Goal: Task Accomplishment & Management: Manage account settings

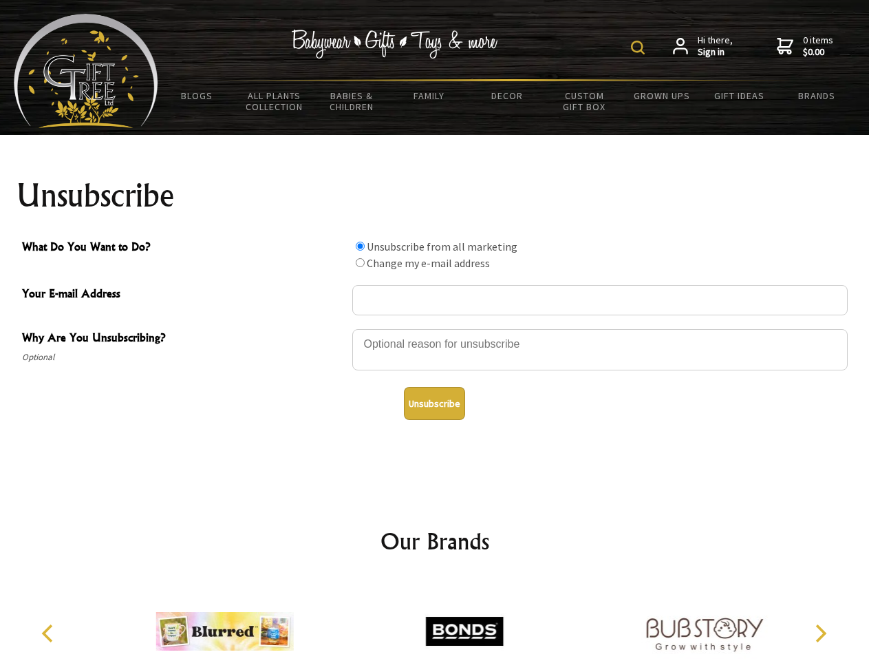
click at [640, 47] on img at bounding box center [638, 48] width 14 height 14
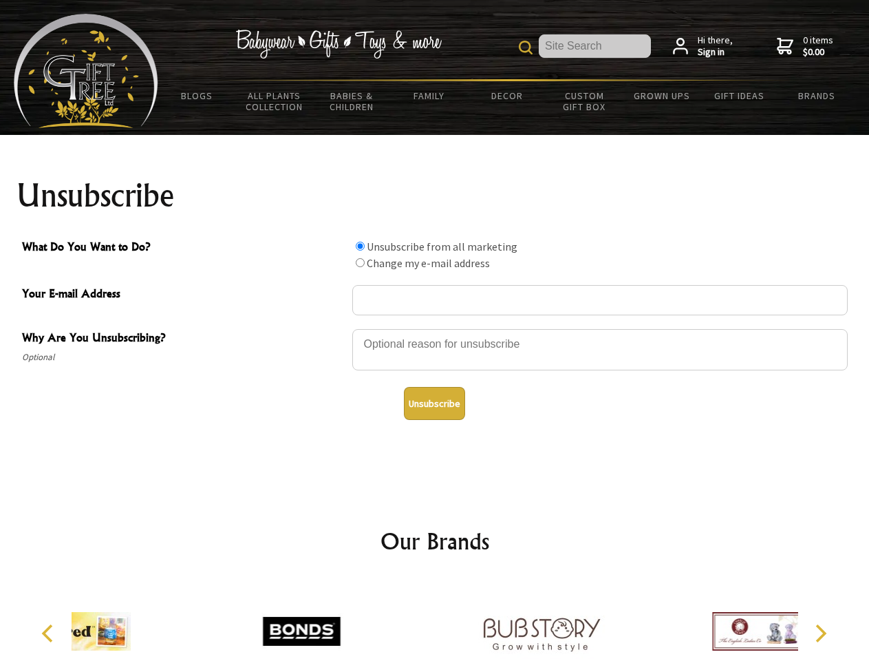
click at [435, 328] on div at bounding box center [599, 352] width 495 height 48
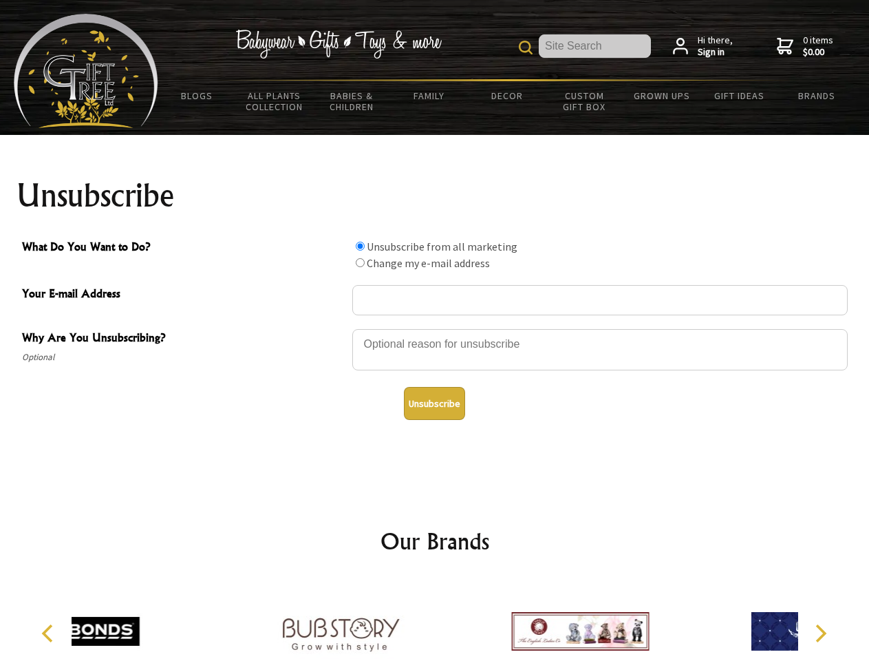
click at [360, 246] on input "What Do You Want to Do?" at bounding box center [360, 246] width 9 height 9
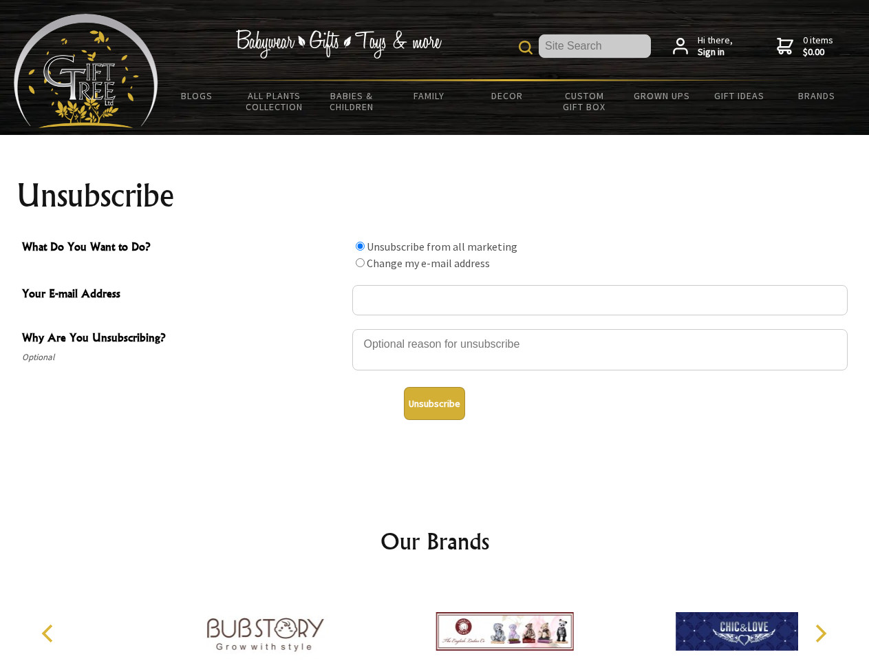
click at [360, 262] on input "What Do You Want to Do?" at bounding box center [360, 262] width 9 height 9
radio input "true"
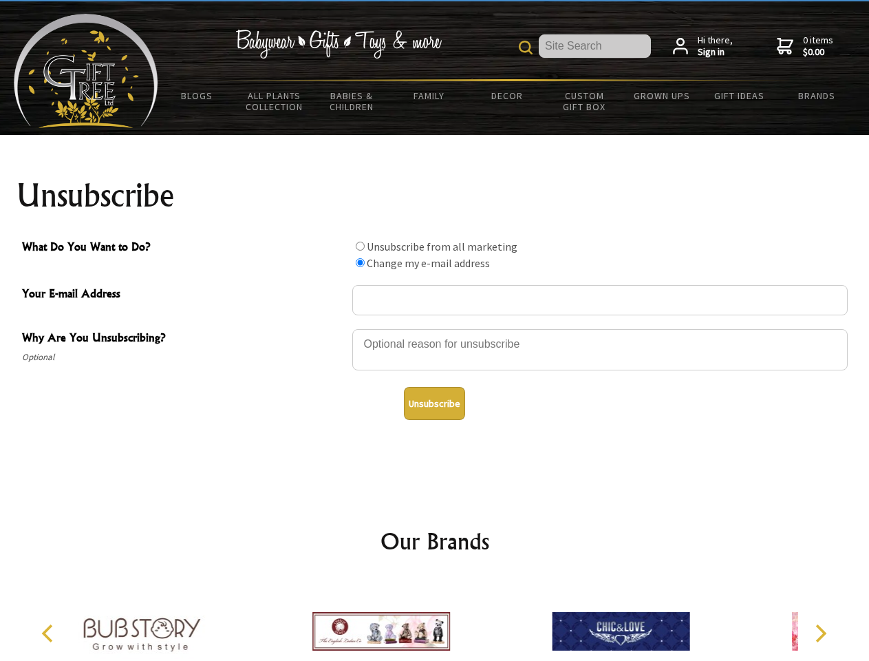
click at [434, 403] on button "Unsubscribe" at bounding box center [434, 403] width 61 height 33
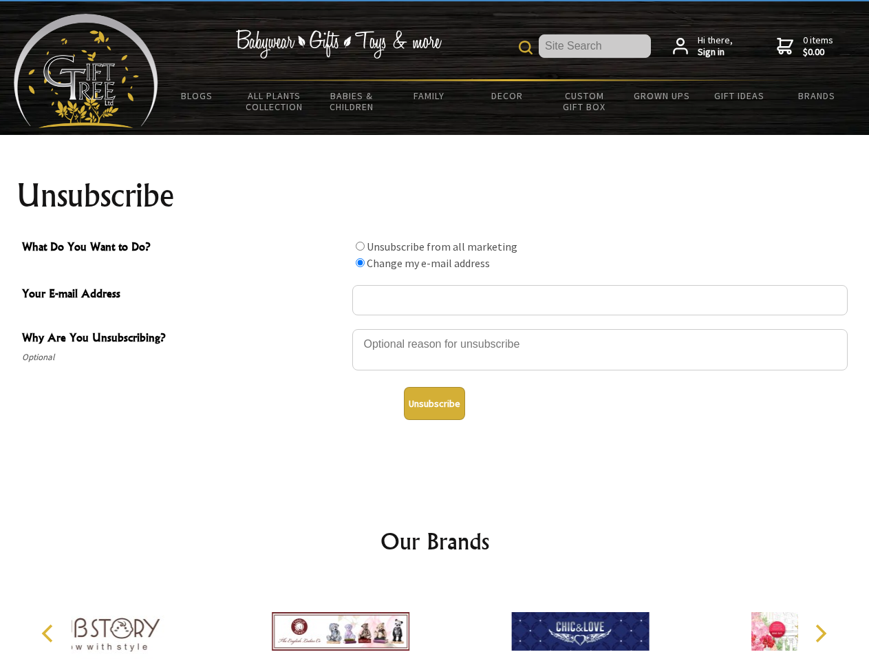
click at [50, 633] on icon "Previous" at bounding box center [49, 633] width 18 height 18
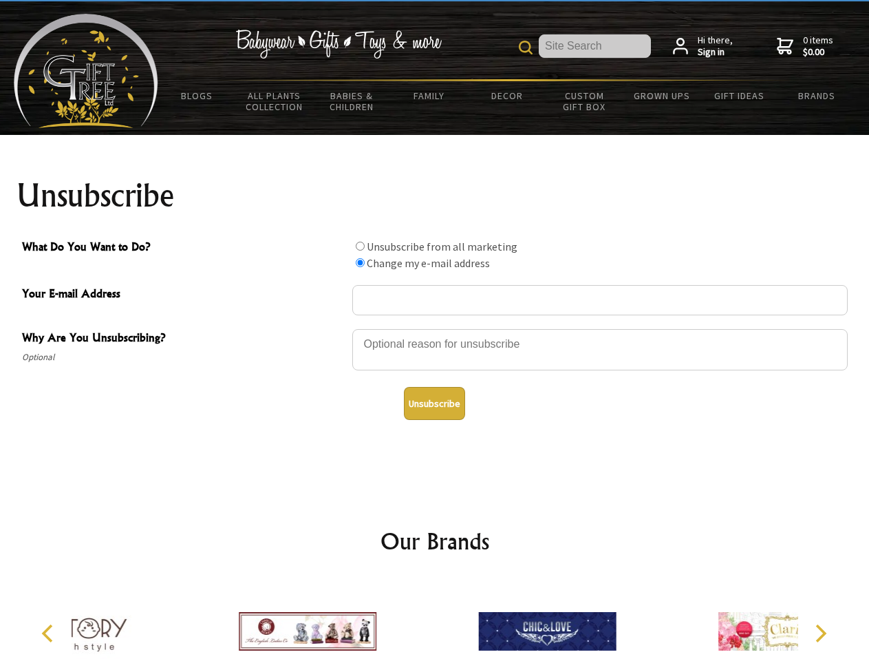
click at [820, 633] on icon "Next" at bounding box center [820, 633] width 18 height 18
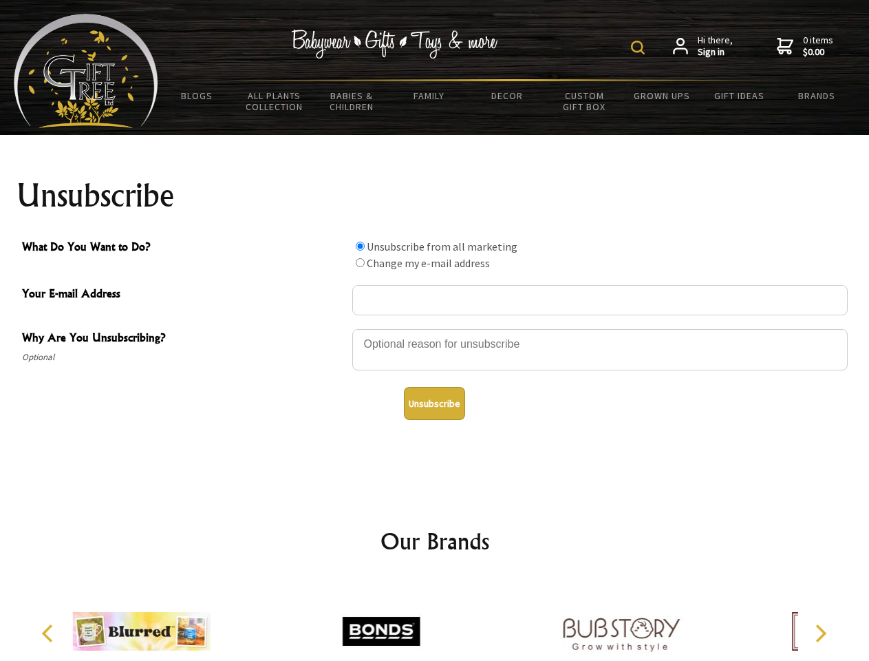
click at [640, 47] on img at bounding box center [638, 48] width 14 height 14
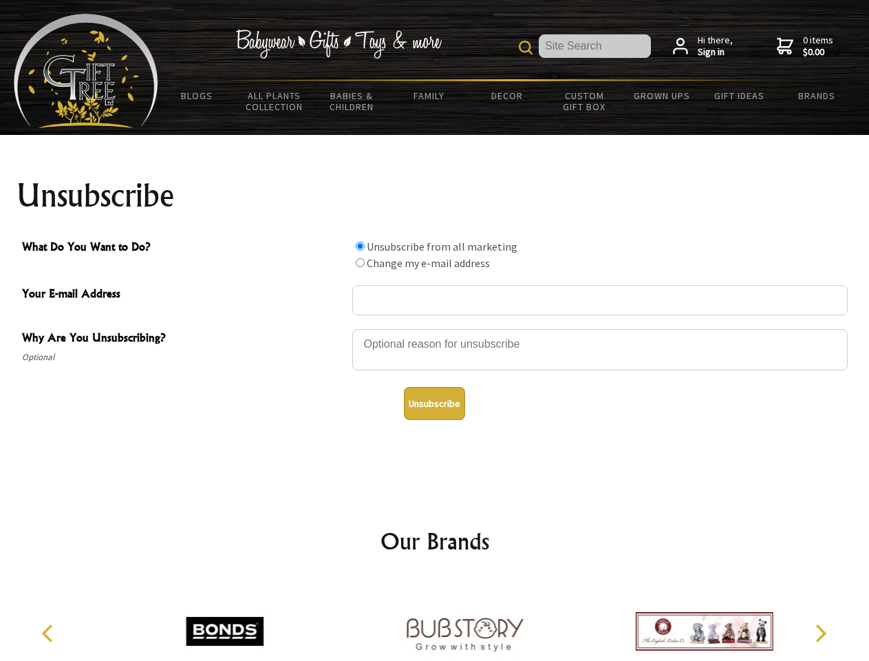
click at [435, 328] on div at bounding box center [599, 352] width 495 height 48
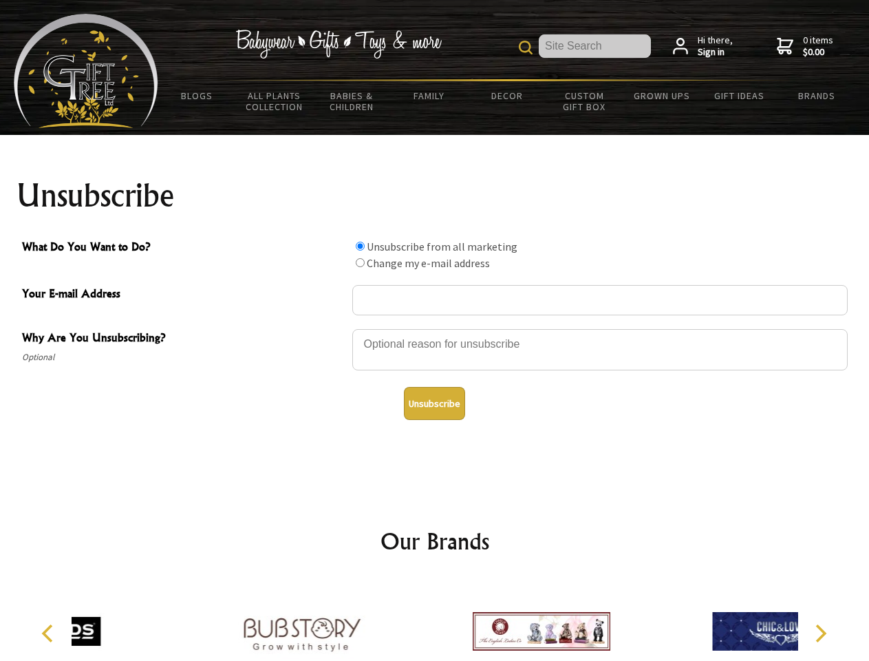
click at [360, 246] on input "What Do You Want to Do?" at bounding box center [360, 246] width 9 height 9
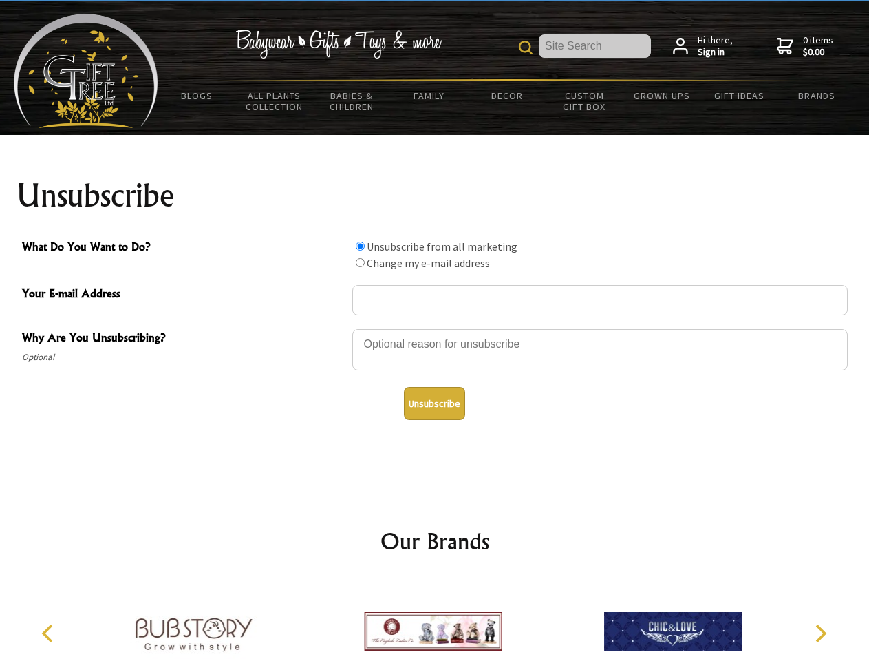
click at [360, 262] on input "What Do You Want to Do?" at bounding box center [360, 262] width 9 height 9
radio input "true"
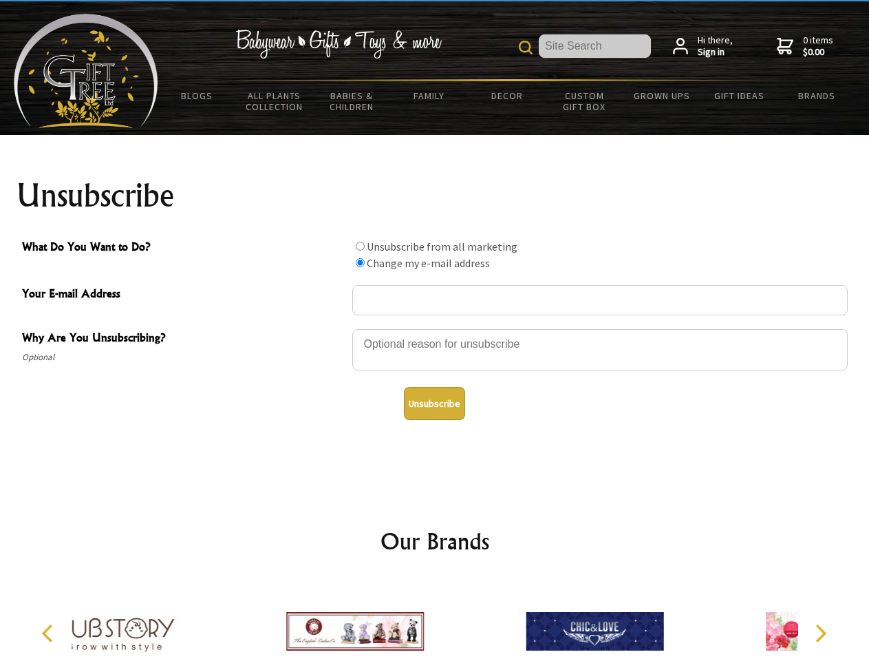
click at [434, 403] on button "Unsubscribe" at bounding box center [434, 403] width 61 height 33
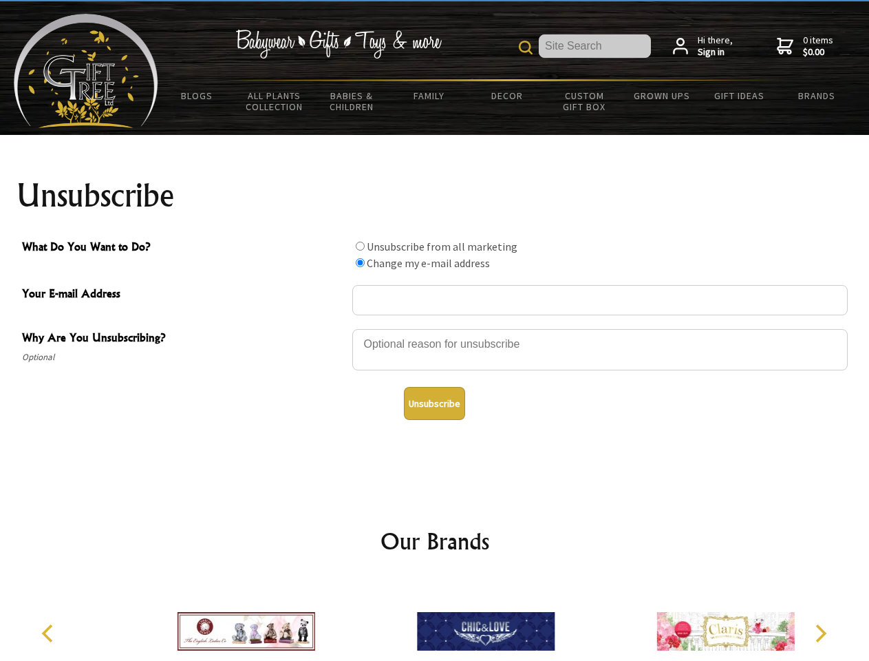
click at [50, 633] on icon "Previous" at bounding box center [49, 633] width 18 height 18
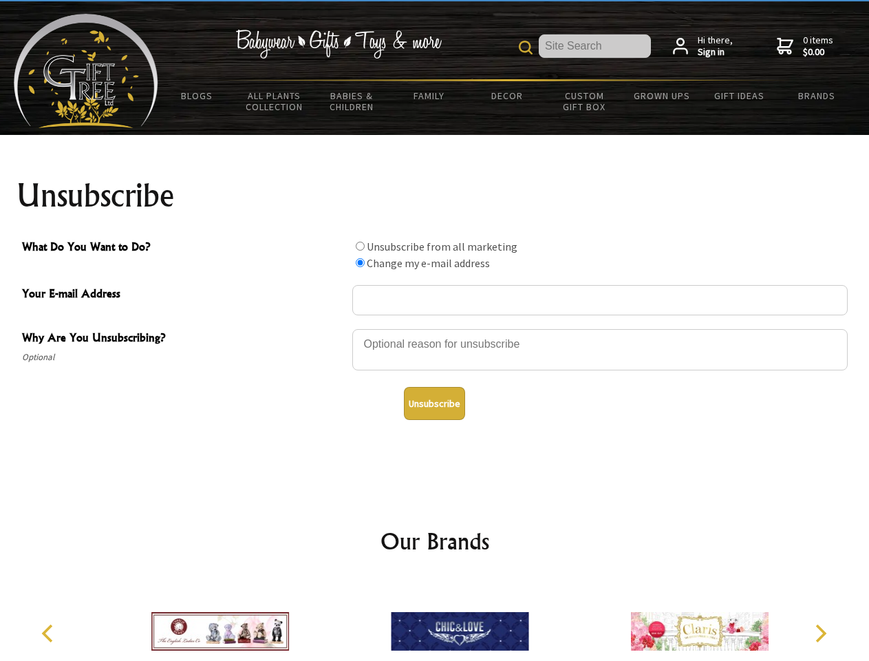
click at [820, 633] on icon "Next" at bounding box center [820, 633] width 18 height 18
